Goal: Obtain resource: Download file/media

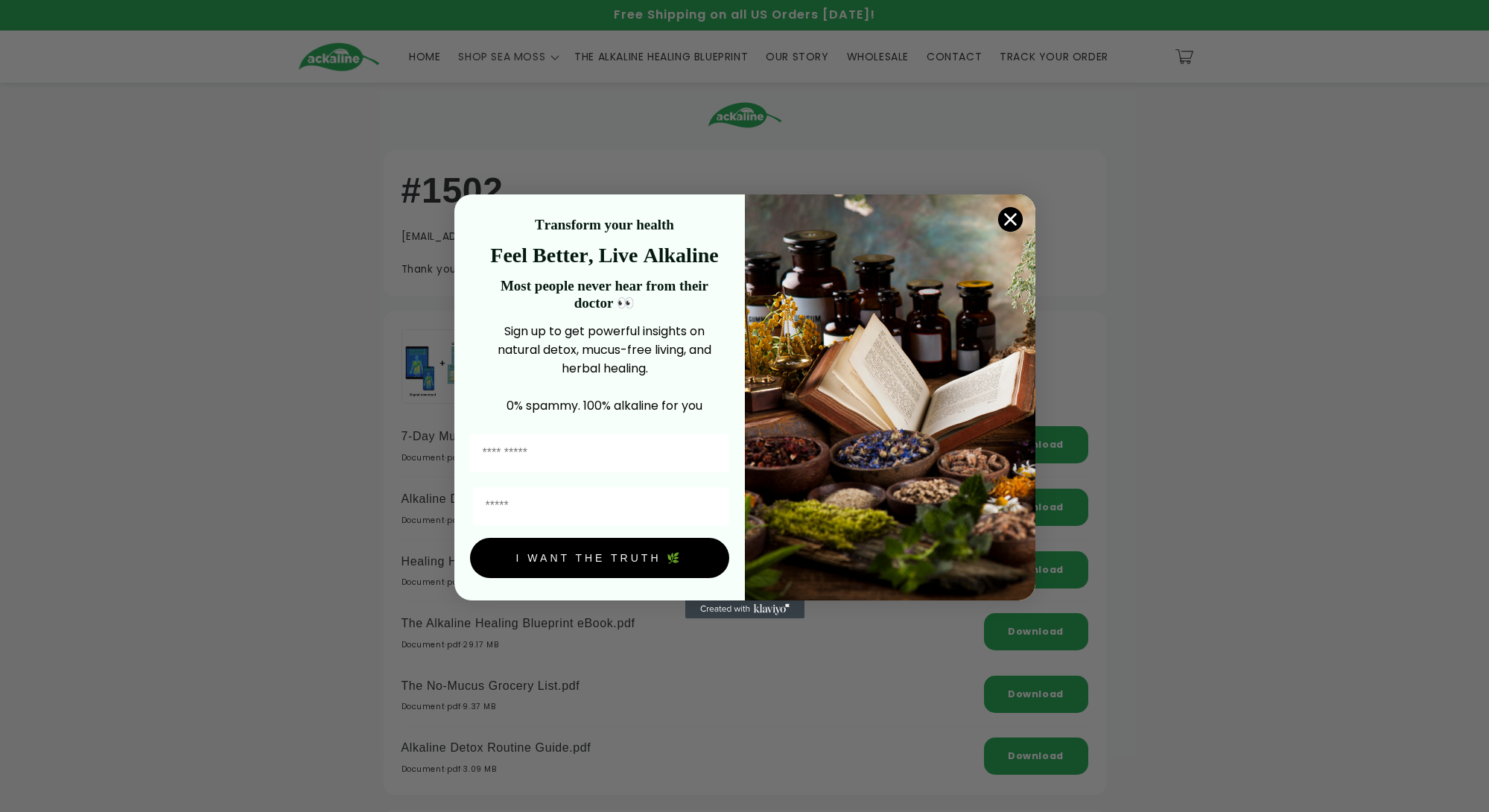
drag, startPoint x: 1014, startPoint y: 221, endPoint x: 891, endPoint y: 398, distance: 215.5
click at [895, 397] on div "Close dialog Transform your health Feel Better, Live Alkaline Most people never…" at bounding box center [744, 397] width 581 height 406
click at [559, 456] on input "First Name" at bounding box center [600, 453] width 259 height 38
type input "*****"
type input "**********"
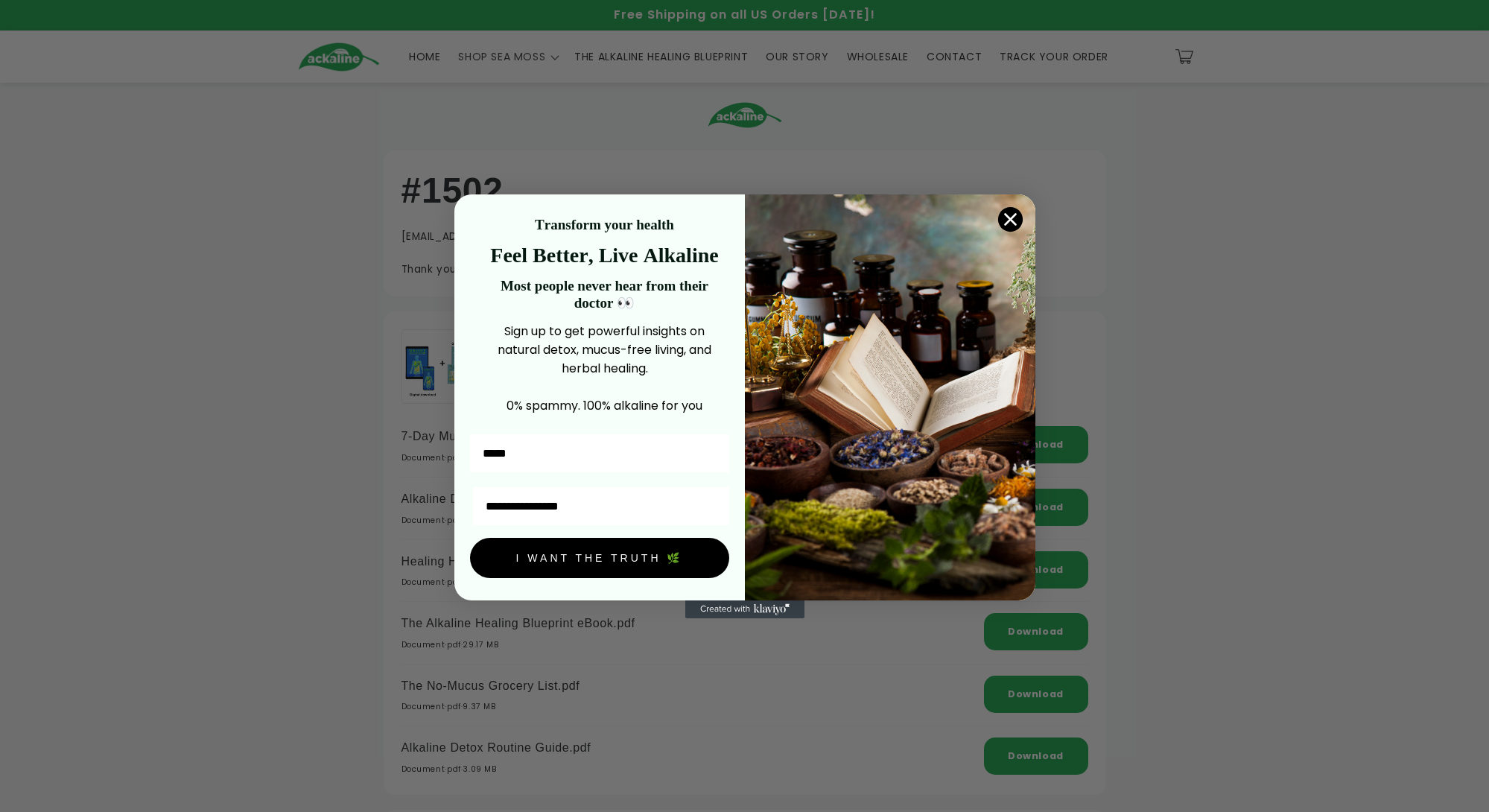
click at [594, 549] on button "I WANT THE TRUTH 🌿" at bounding box center [600, 558] width 259 height 41
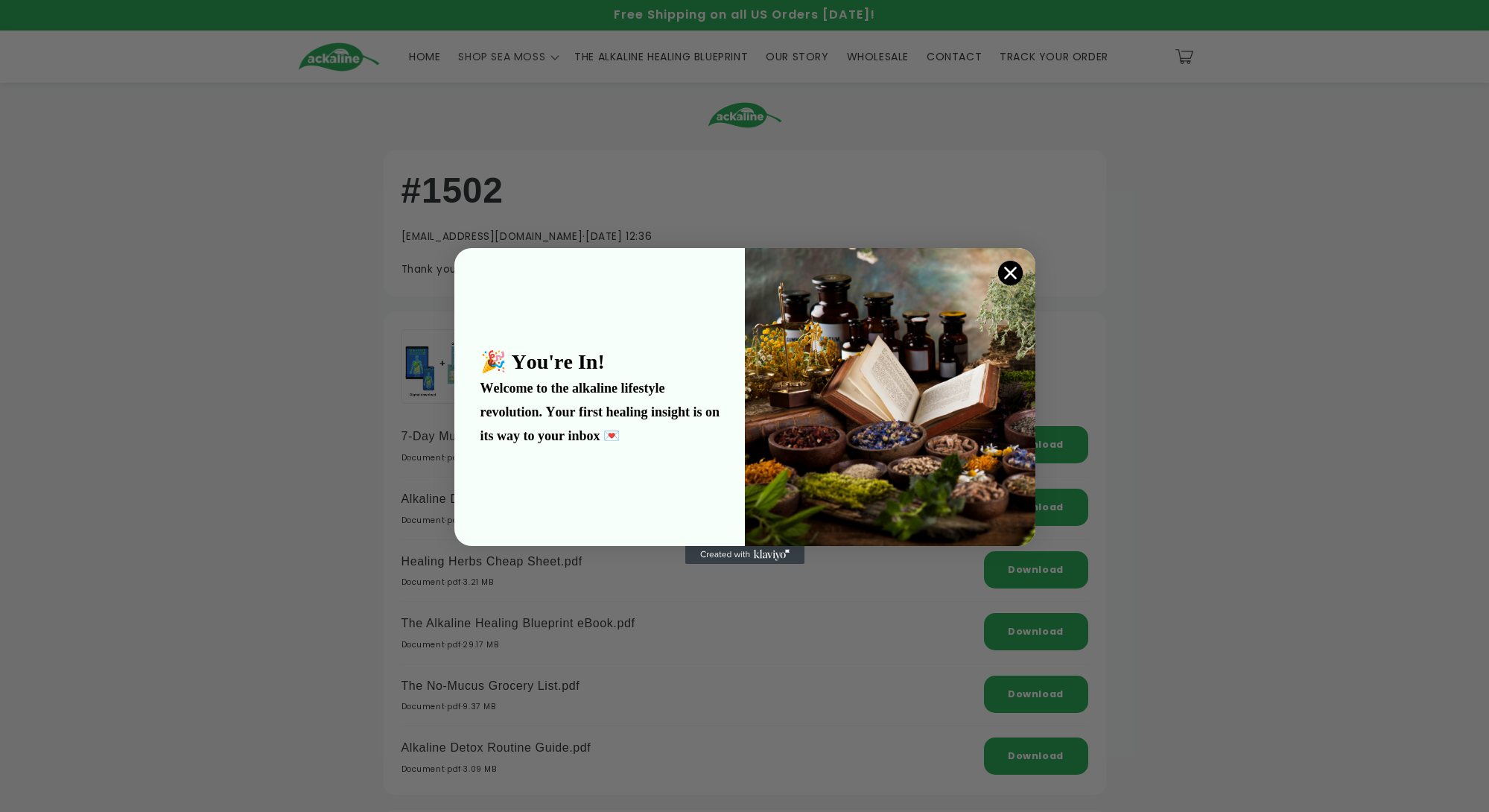
click at [1018, 267] on circle "Close dialog" at bounding box center [1009, 273] width 25 height 25
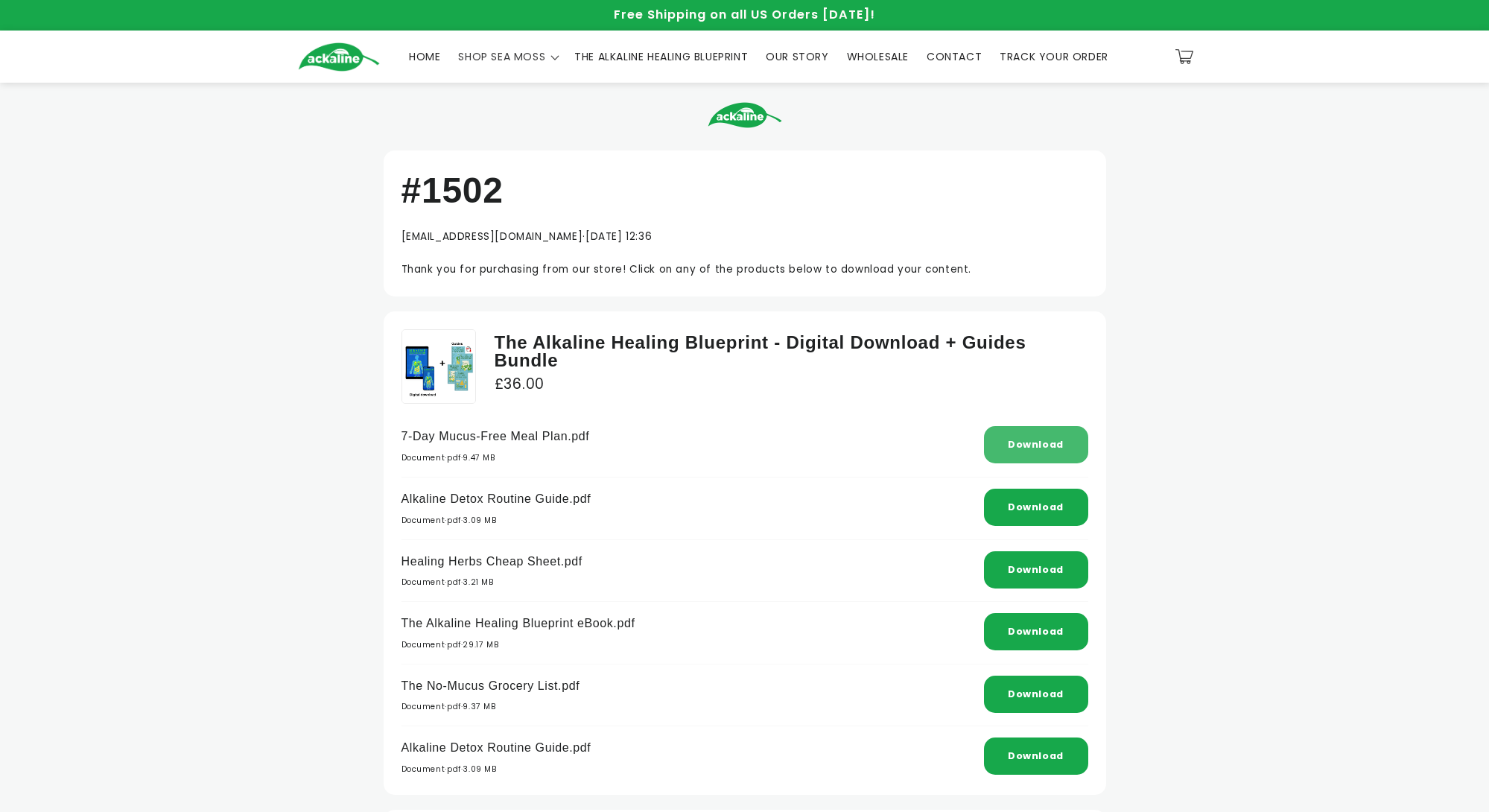
click at [1047, 445] on link "Download" at bounding box center [1036, 445] width 56 height 13
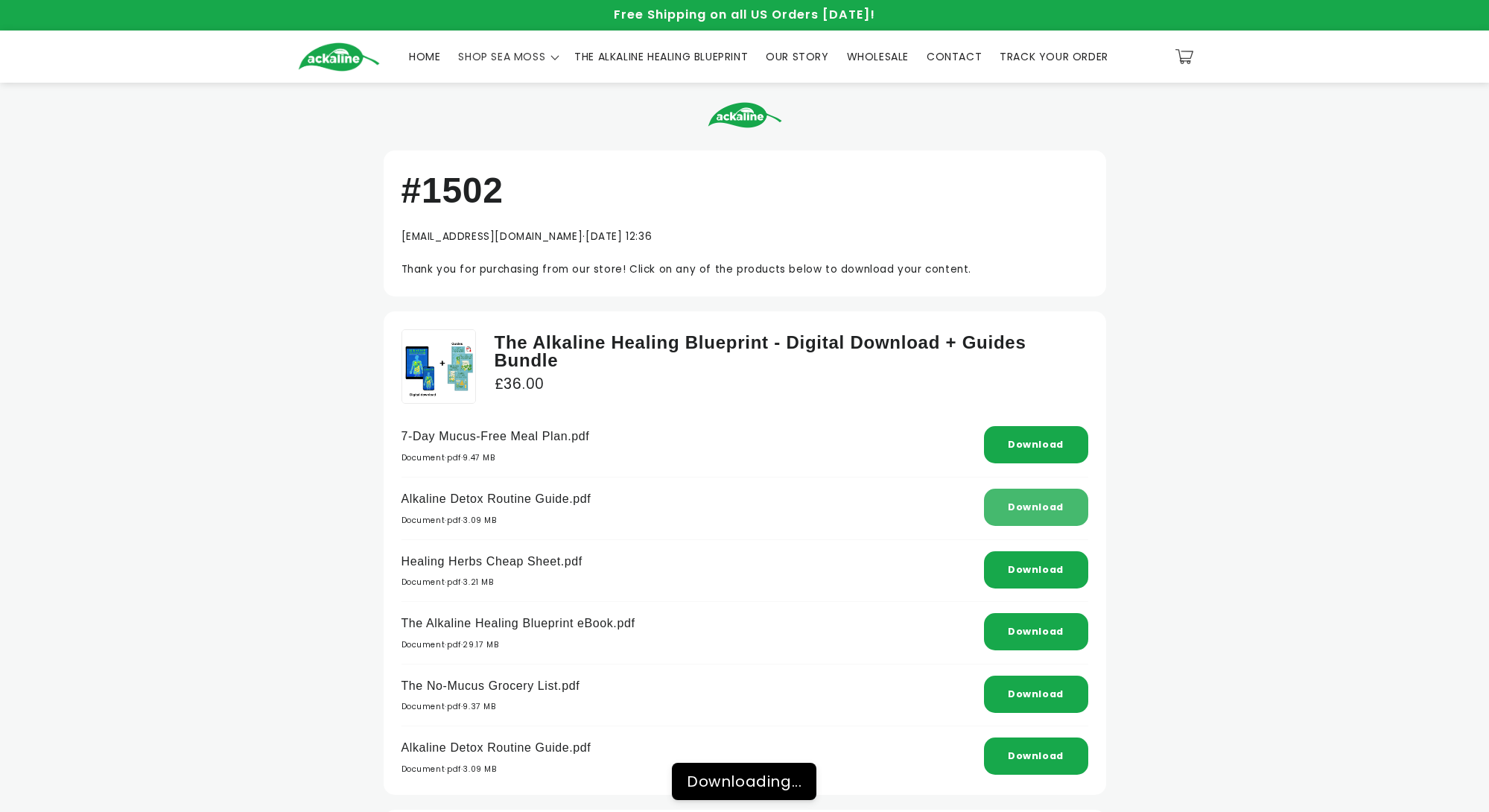
click at [1052, 507] on link "Download" at bounding box center [1036, 507] width 56 height 13
click at [1047, 556] on div "Download" at bounding box center [1036, 569] width 104 height 37
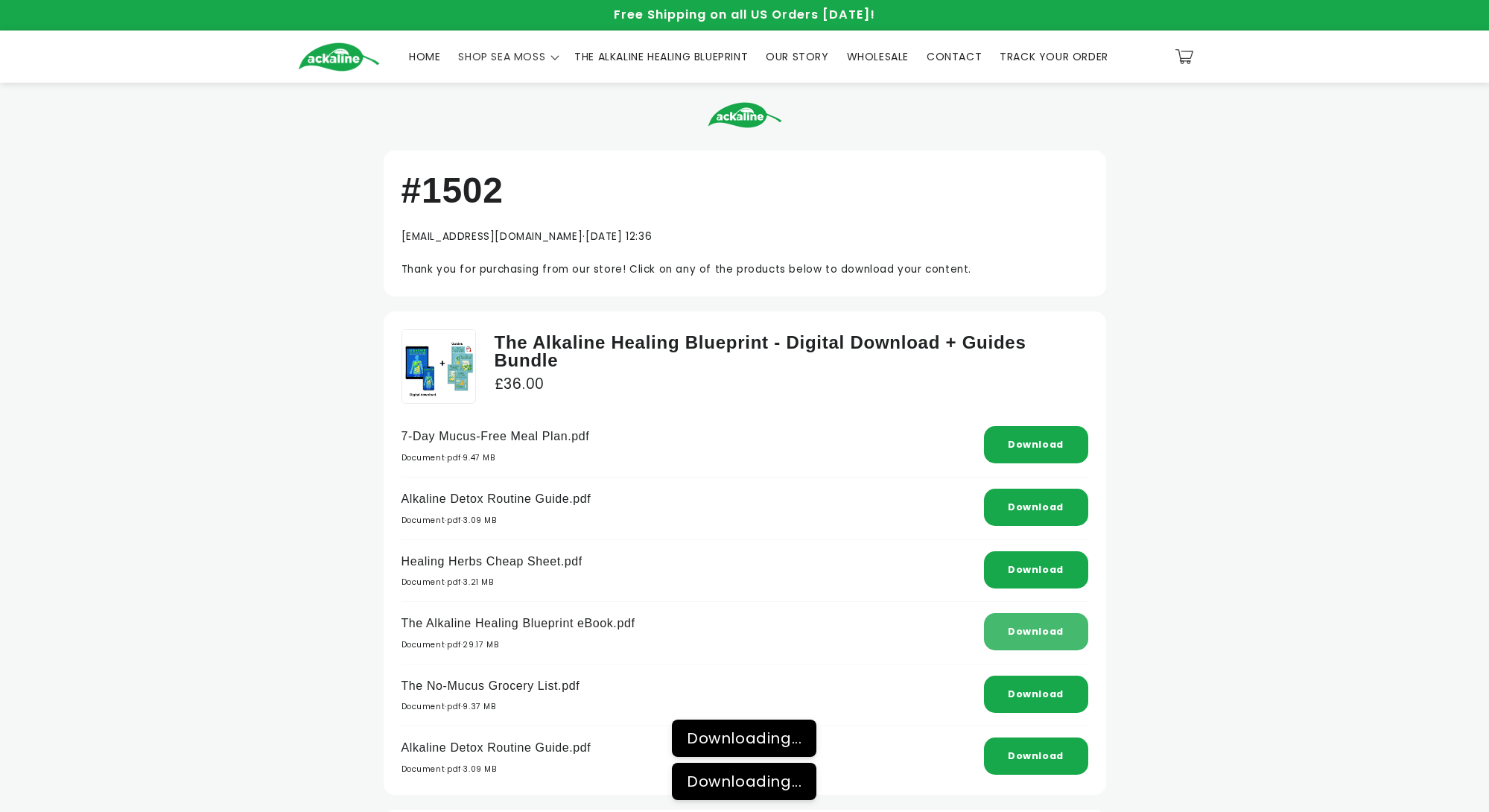
click at [1052, 628] on link "Download" at bounding box center [1036, 631] width 56 height 13
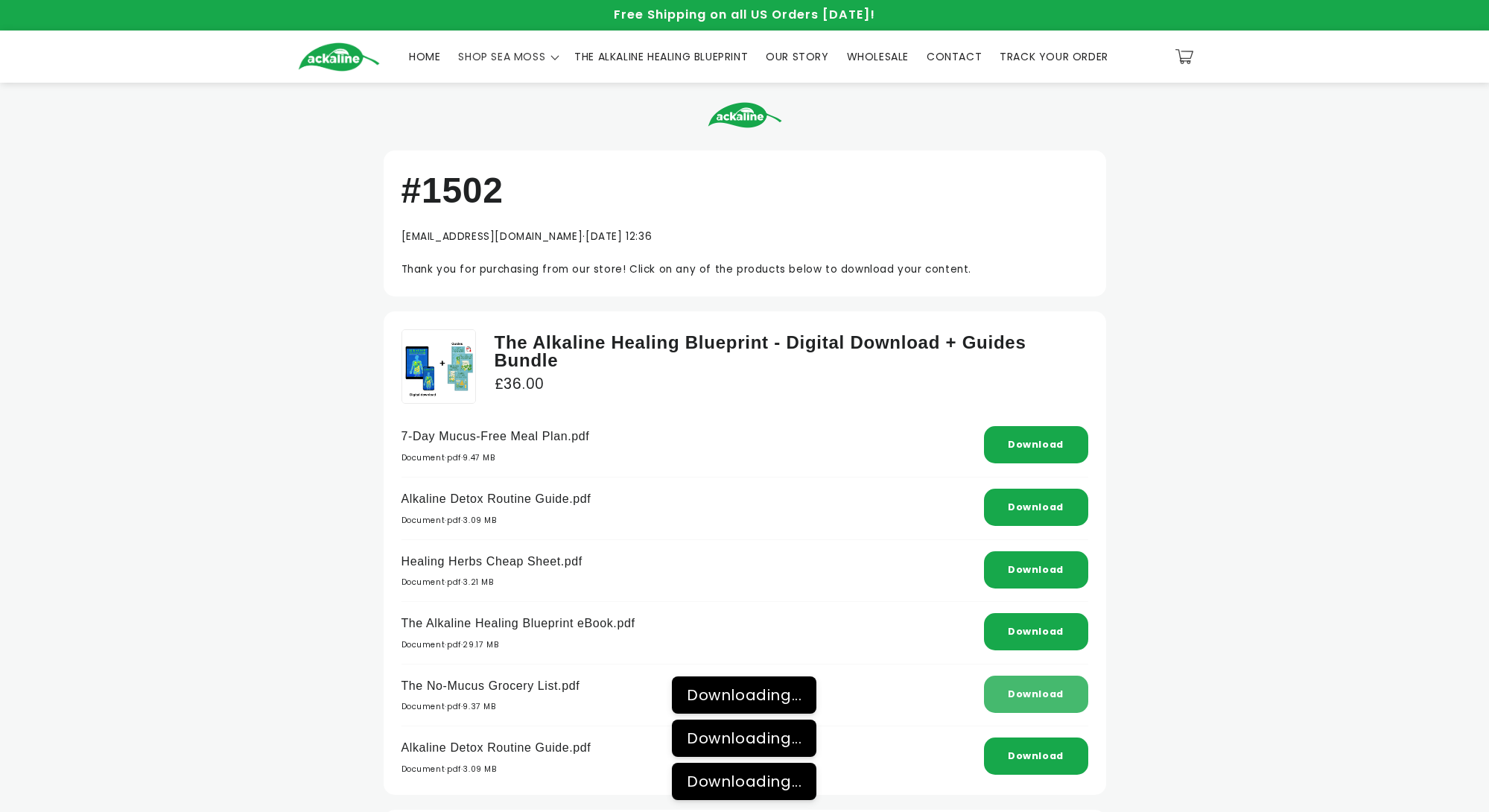
click at [1049, 688] on link "Download" at bounding box center [1036, 694] width 56 height 13
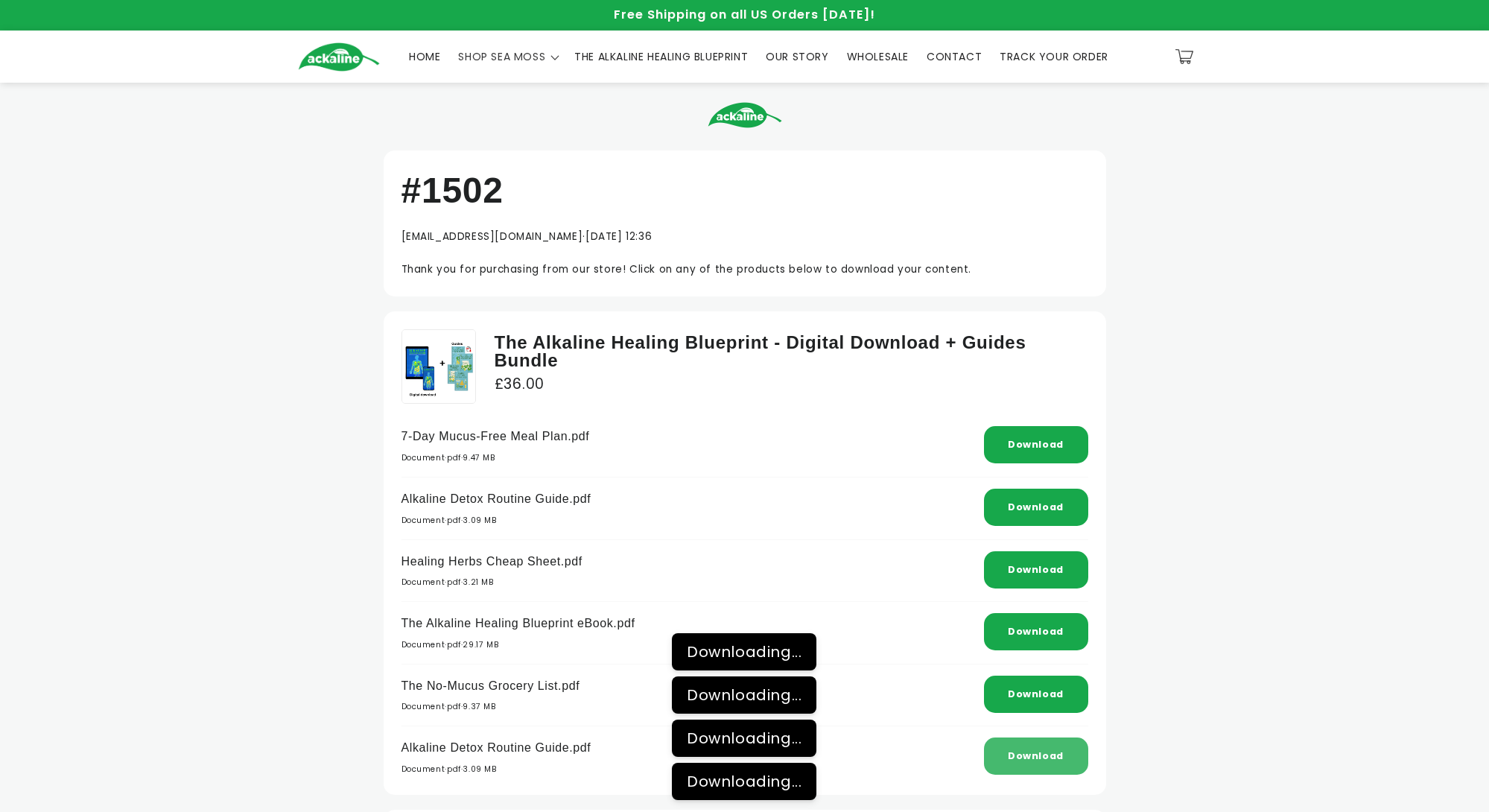
click at [1050, 741] on div "Download" at bounding box center [1036, 756] width 104 height 37
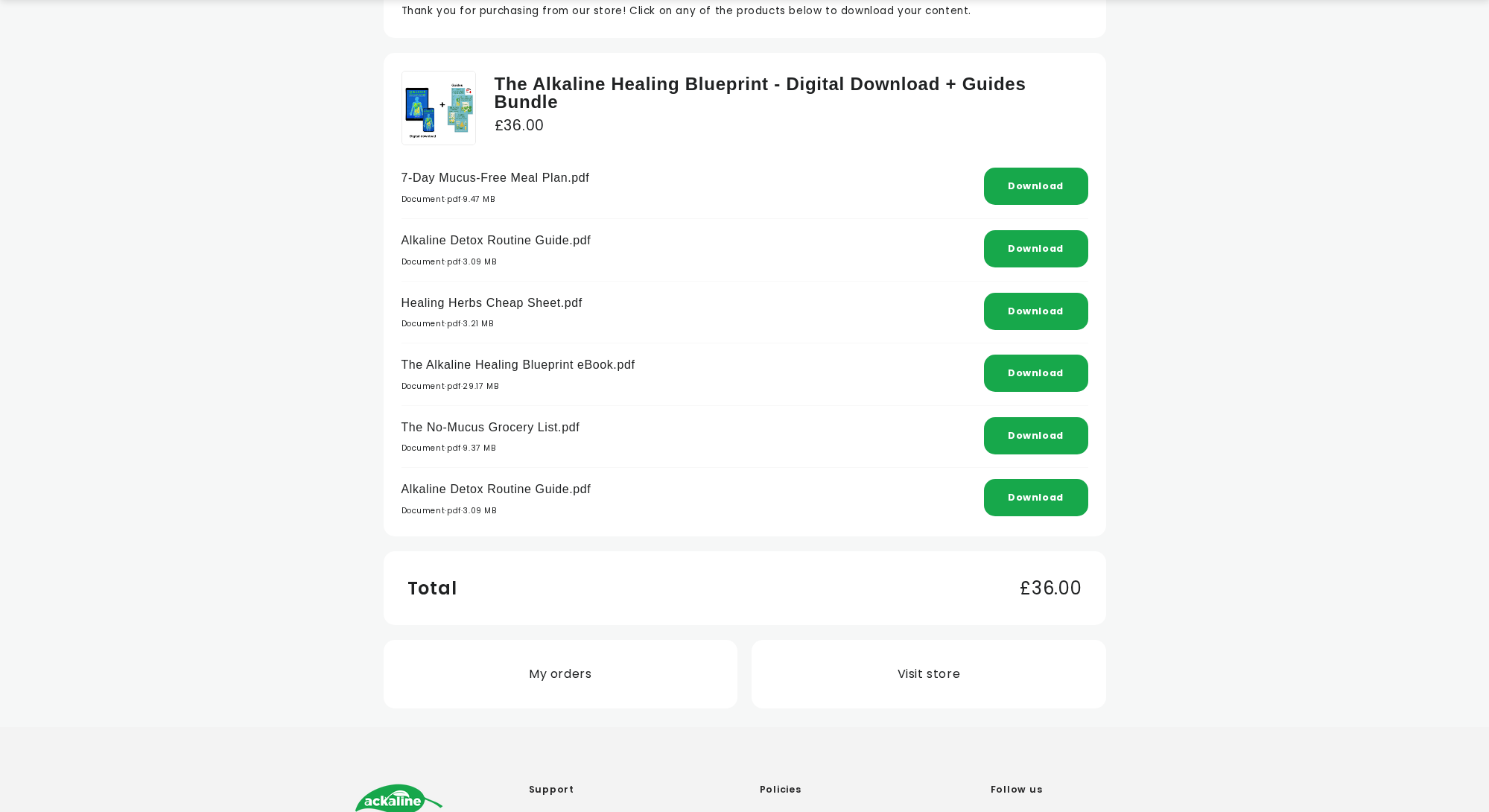
scroll to position [258, 0]
click at [1040, 501] on div "Download" at bounding box center [1036, 497] width 104 height 37
click at [1040, 499] on div "Download" at bounding box center [1036, 497] width 104 height 37
